Goal: Communication & Community: Share content

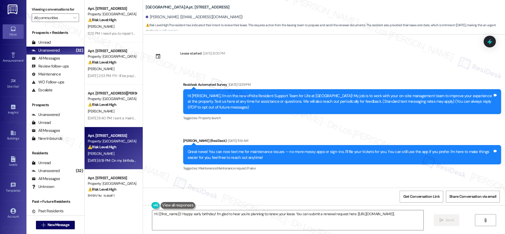
scroll to position [43, 0]
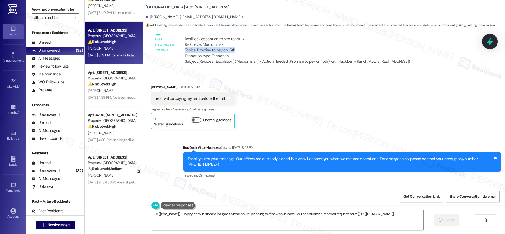
click at [490, 40] on icon at bounding box center [490, 42] width 6 height 8
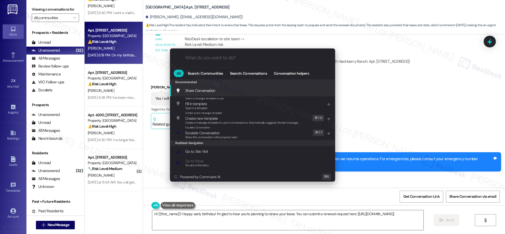
click at [436, 71] on div ".cls-1{fill:#0a055f;}.cls-2{fill:#0cc4c4;} resideskLogoBlueOrange All Search: C…" at bounding box center [252, 117] width 505 height 234
click at [203, 58] on input "What do you want to do?" at bounding box center [257, 58] width 144 height 6
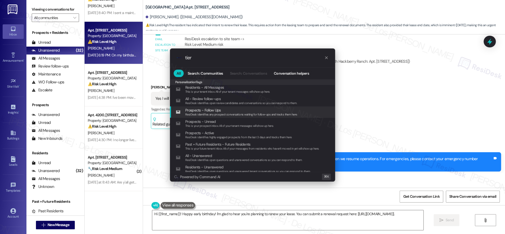
scroll to position [0, 0]
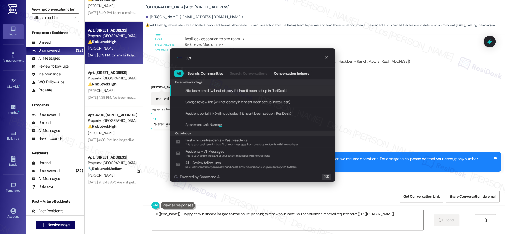
click at [217, 59] on input "tier" at bounding box center [254, 58] width 139 height 6
drag, startPoint x: 204, startPoint y: 58, endPoint x: 168, endPoint y: 60, distance: 36.3
click at [168, 60] on div ".cls-1{fill:#0a055f;}.cls-2{fill:#0cc4c4;} resideskLogoBlueOrange tier All Sear…" at bounding box center [252, 115] width 179 height 144
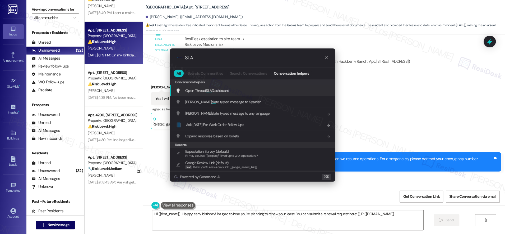
click at [220, 93] on span "Open Thread SLA Dashboard" at bounding box center [207, 91] width 44 height 6
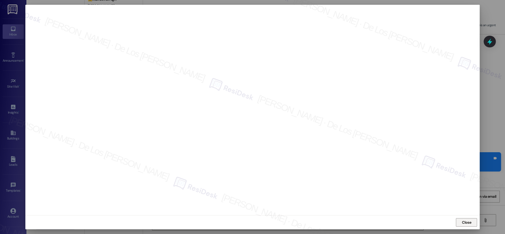
click at [472, 223] on span "Close" at bounding box center [466, 223] width 11 height 6
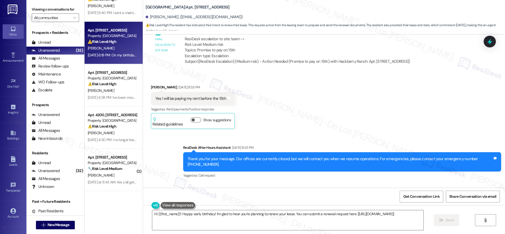
click at [213, 80] on div "Received via SMS Aldine Wright Aug 08, 2025 at 8:53 PM Yes I will be paying my …" at bounding box center [193, 106] width 92 height 52
click at [11, 58] on div "Announcement •" at bounding box center [13, 60] width 26 height 5
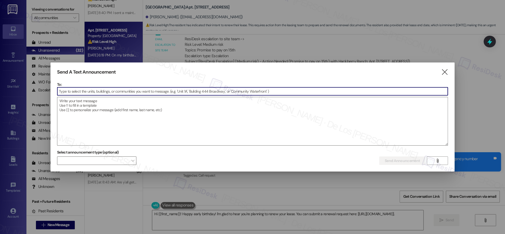
click at [12, 56] on div at bounding box center [252, 117] width 505 height 234
click at [110, 92] on input at bounding box center [252, 91] width 391 height 8
click at [113, 101] on textarea at bounding box center [252, 121] width 391 height 48
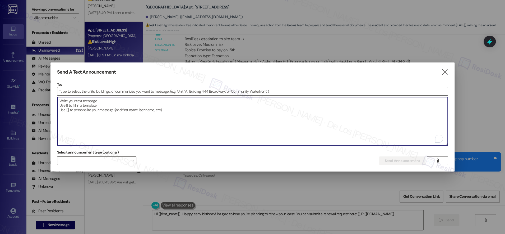
click at [112, 90] on input at bounding box center [252, 91] width 391 height 8
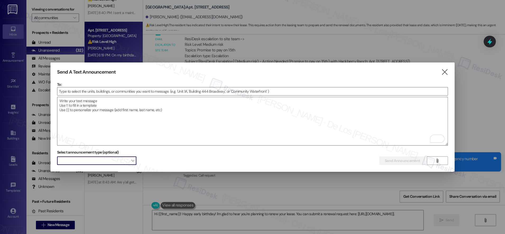
click at [123, 159] on span at bounding box center [96, 160] width 79 height 8
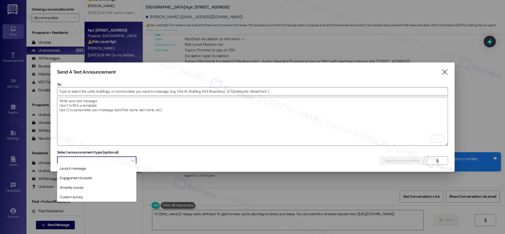
click at [131, 159] on span at bounding box center [96, 160] width 79 height 8
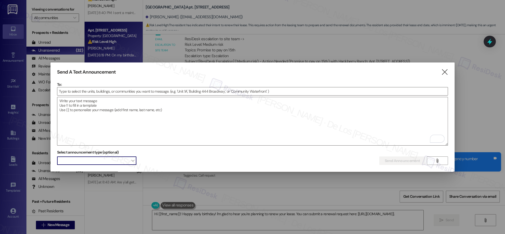
click at [133, 160] on span "" at bounding box center [132, 160] width 3 height 8
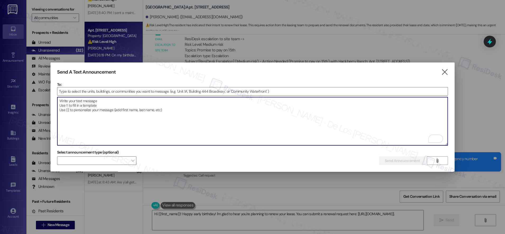
click at [233, 97] on textarea "To enrich screen reader interactions, please activate Accessibility in Grammarl…" at bounding box center [252, 121] width 391 height 48
click at [443, 71] on icon "" at bounding box center [444, 72] width 7 height 6
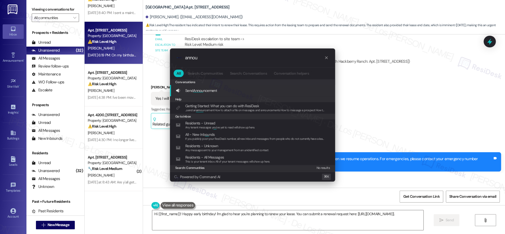
type input "annou"
click at [325, 58] on icon "progress bar" at bounding box center [326, 58] width 4 height 4
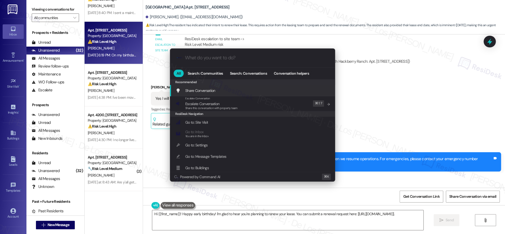
click at [326, 58] on input "What do you want to do?" at bounding box center [257, 58] width 144 height 6
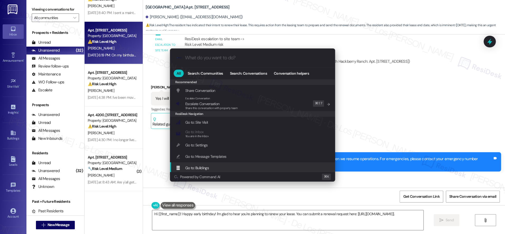
click at [9, 139] on div ".cls-1{fill:#0a055f;}.cls-2{fill:#0cc4c4;} resideskLogoBlueOrange All Search: C…" at bounding box center [252, 117] width 505 height 234
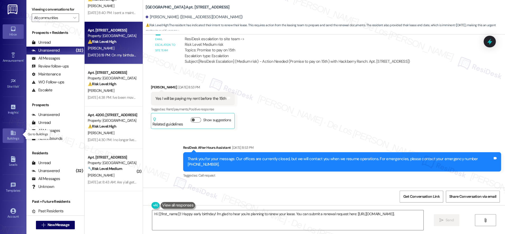
click at [14, 136] on div "Buildings" at bounding box center [13, 138] width 26 height 5
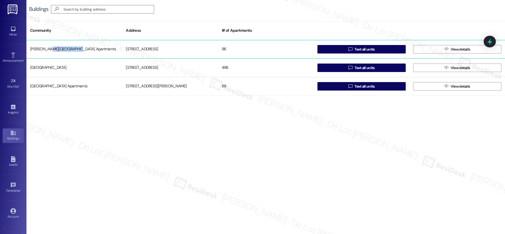
drag, startPoint x: 49, startPoint y: 49, endPoint x: 78, endPoint y: 51, distance: 29.5
click at [78, 51] on div "Alderman Park Apartments" at bounding box center [74, 49] width 96 height 11
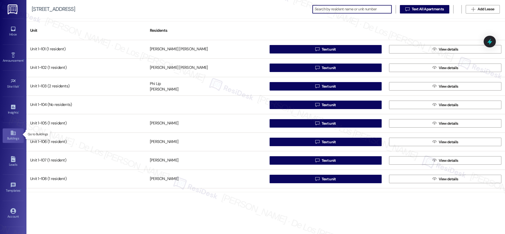
click at [15, 136] on div "Buildings" at bounding box center [13, 138] width 26 height 5
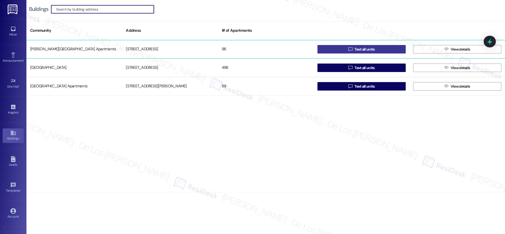
click at [366, 50] on span "Text all units" at bounding box center [365, 50] width 20 height 6
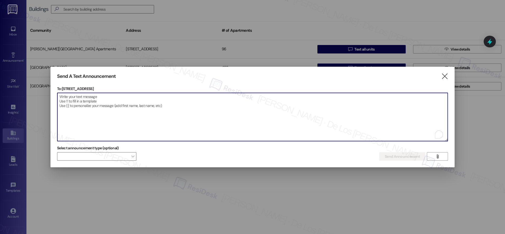
click at [107, 103] on textarea "To enrich screen reader interactions, please activate Accessibility in Grammarl…" at bounding box center [252, 117] width 391 height 48
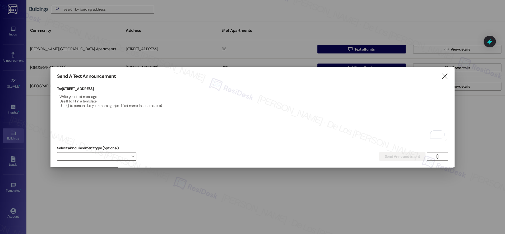
drag, startPoint x: 62, startPoint y: 89, endPoint x: 101, endPoint y: 87, distance: 38.6
click at [101, 87] on p "To: 1600 Lansdowne Dr" at bounding box center [252, 88] width 391 height 5
click at [98, 88] on p "To: 1600 Lansdowne Dr" at bounding box center [252, 88] width 391 height 5
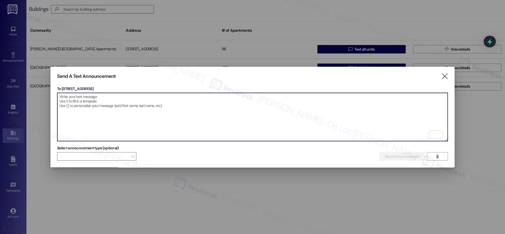
click at [76, 106] on textarea "To enrich screen reader interactions, please activate Accessibility in Grammarl…" at bounding box center [252, 117] width 391 height 48
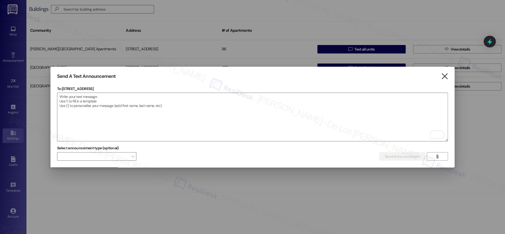
click at [443, 75] on icon "" at bounding box center [444, 77] width 7 height 6
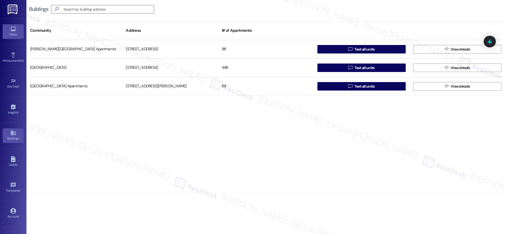
drag, startPoint x: 15, startPoint y: 36, endPoint x: 19, endPoint y: 36, distance: 4.2
click at [15, 35] on div "Inbox" at bounding box center [13, 34] width 26 height 5
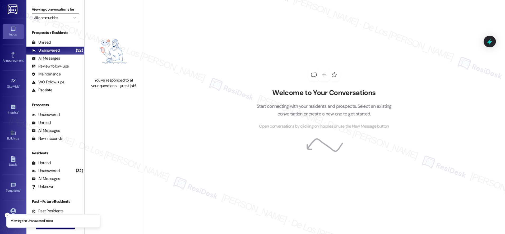
click at [56, 41] on div "Unread (0)" at bounding box center [55, 43] width 58 height 8
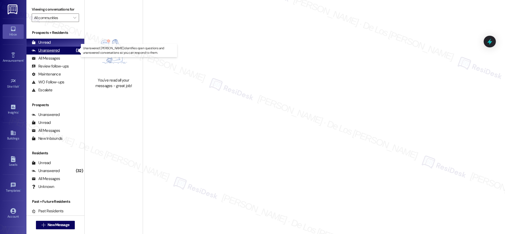
click at [58, 49] on div "Unanswered" at bounding box center [46, 51] width 28 height 6
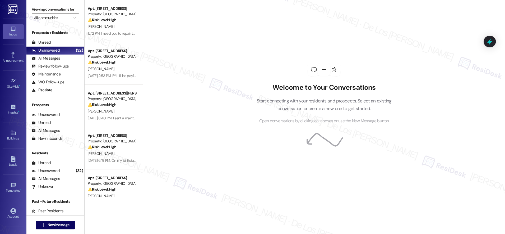
drag, startPoint x: 114, startPoint y: 31, endPoint x: 181, endPoint y: 42, distance: 67.3
click at [115, 31] on div "12:12 PM: I need you to repair that problem and I need you to do it well this t…" at bounding box center [297, 33] width 419 height 5
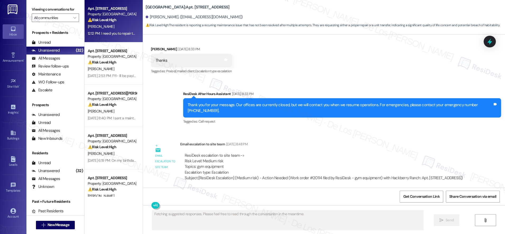
scroll to position [1944, 0]
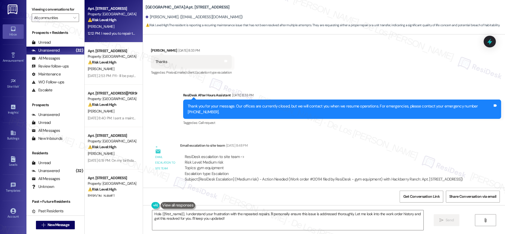
click at [175, 143] on div "Email escalation to site team" at bounding box center [165, 158] width 29 height 31
drag, startPoint x: 176, startPoint y: 131, endPoint x: 204, endPoint y: 173, distance: 50.4
click at [204, 173] on div "Email escalation to site team Jul 09, 2025 at 8:48 PM ResiDesk escalation to si…" at bounding box center [323, 165] width 287 height 44
click at [175, 143] on div "Email escalation to site team" at bounding box center [165, 158] width 29 height 31
drag, startPoint x: 174, startPoint y: 131, endPoint x: 197, endPoint y: 134, distance: 23.2
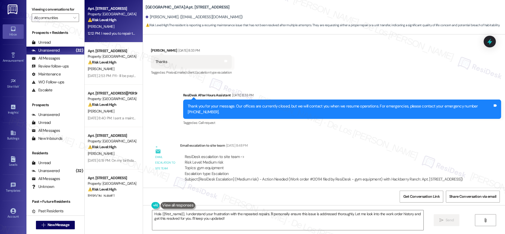
click at [210, 171] on div "Email escalation to site team Email escalation to site team Jul 09, 2025 at 8:4…" at bounding box center [309, 165] width 325 height 52
drag, startPoint x: 238, startPoint y: 59, endPoint x: 171, endPoint y: 61, distance: 66.9
click at [171, 61] on div "Received via SMS Jose Molina Jul 09, 2025 at 8:33 PM Thanks Tags and notes Tagg…" at bounding box center [324, 58] width 362 height 45
click at [239, 61] on div "Received via SMS Jose Molina Jul 09, 2025 at 8:33 PM Thanks Tags and notes Tagg…" at bounding box center [324, 58] width 362 height 45
drag, startPoint x: 236, startPoint y: 59, endPoint x: 171, endPoint y: 61, distance: 65.4
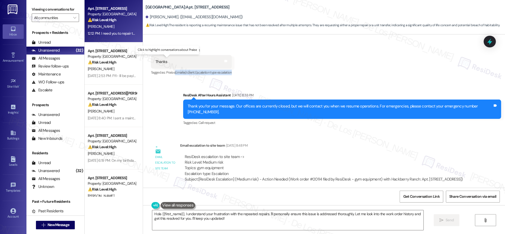
click at [170, 61] on div "Received via SMS Jose Molina Jul 09, 2025 at 8:33 PM Thanks Tags and notes Tagg…" at bounding box center [324, 58] width 362 height 45
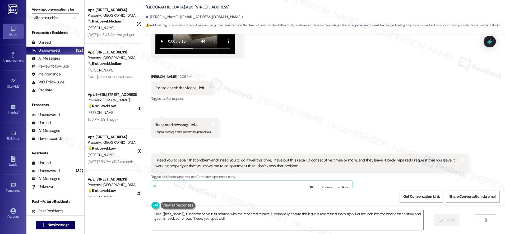
scroll to position [441, 0]
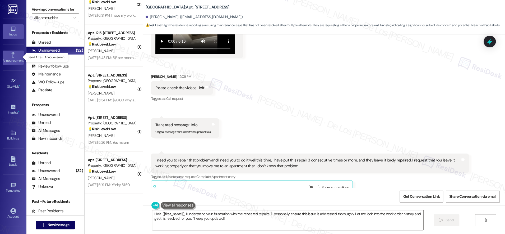
click at [11, 56] on icon at bounding box center [13, 54] width 4 height 5
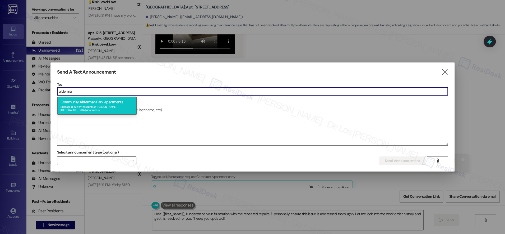
type input "alderma"
click at [102, 101] on span "ar" at bounding box center [99, 101] width 3 height 5
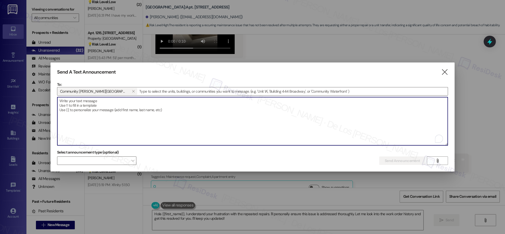
drag, startPoint x: 99, startPoint y: 107, endPoint x: 83, endPoint y: 67, distance: 42.8
click at [98, 106] on textarea "To enrich screen reader interactions, please activate Accessibility in Grammarl…" at bounding box center [252, 121] width 391 height 48
click at [152, 115] on textarea "To enrich screen reader interactions, please activate Accessibility in Grammarl…" at bounding box center [252, 121] width 391 height 48
paste textarea "Hi {{first_name}}! Please be advised that the pool will be closed until Wednesd…"
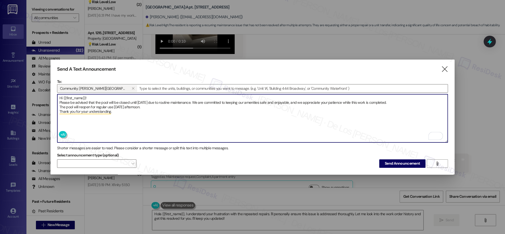
scroll to position [0, 0]
type textarea "Hi {{first_name}}! Please be advised that the pool will be closed until Wednesd…"
click at [392, 162] on span "Send Announcement" at bounding box center [402, 164] width 35 height 6
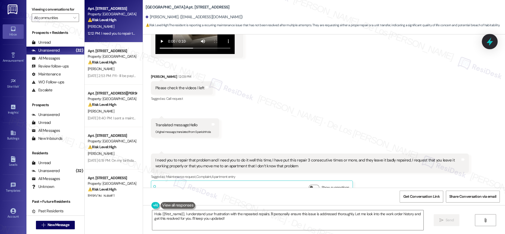
click at [485, 41] on div at bounding box center [490, 41] width 16 height 15
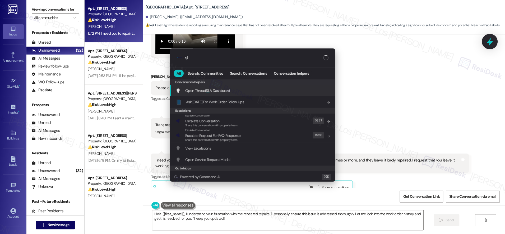
type input "sla"
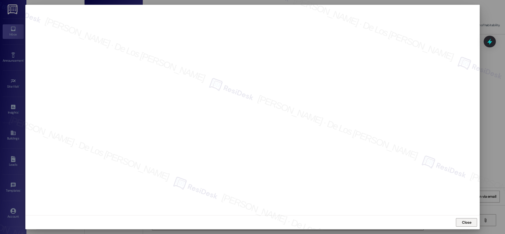
click at [459, 218] on button "Close" at bounding box center [466, 222] width 21 height 8
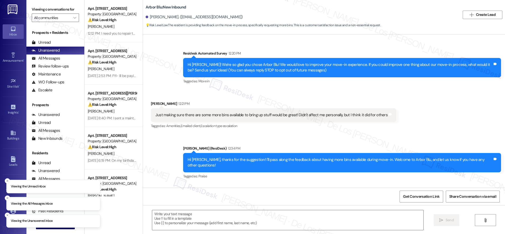
type textarea "Fetching suggested responses. Please feel free to read through the conversation…"
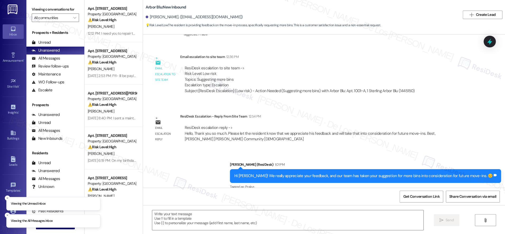
scroll to position [143, 0]
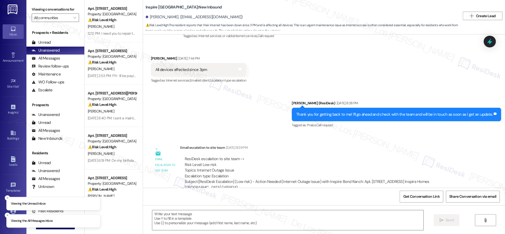
scroll to position [194, 0]
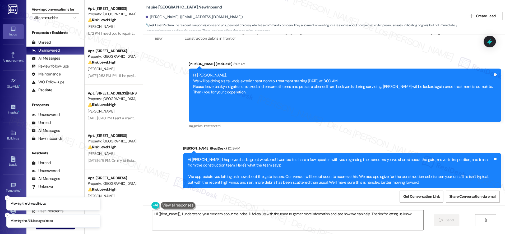
scroll to position [1492, 0]
